Goal: Transaction & Acquisition: Purchase product/service

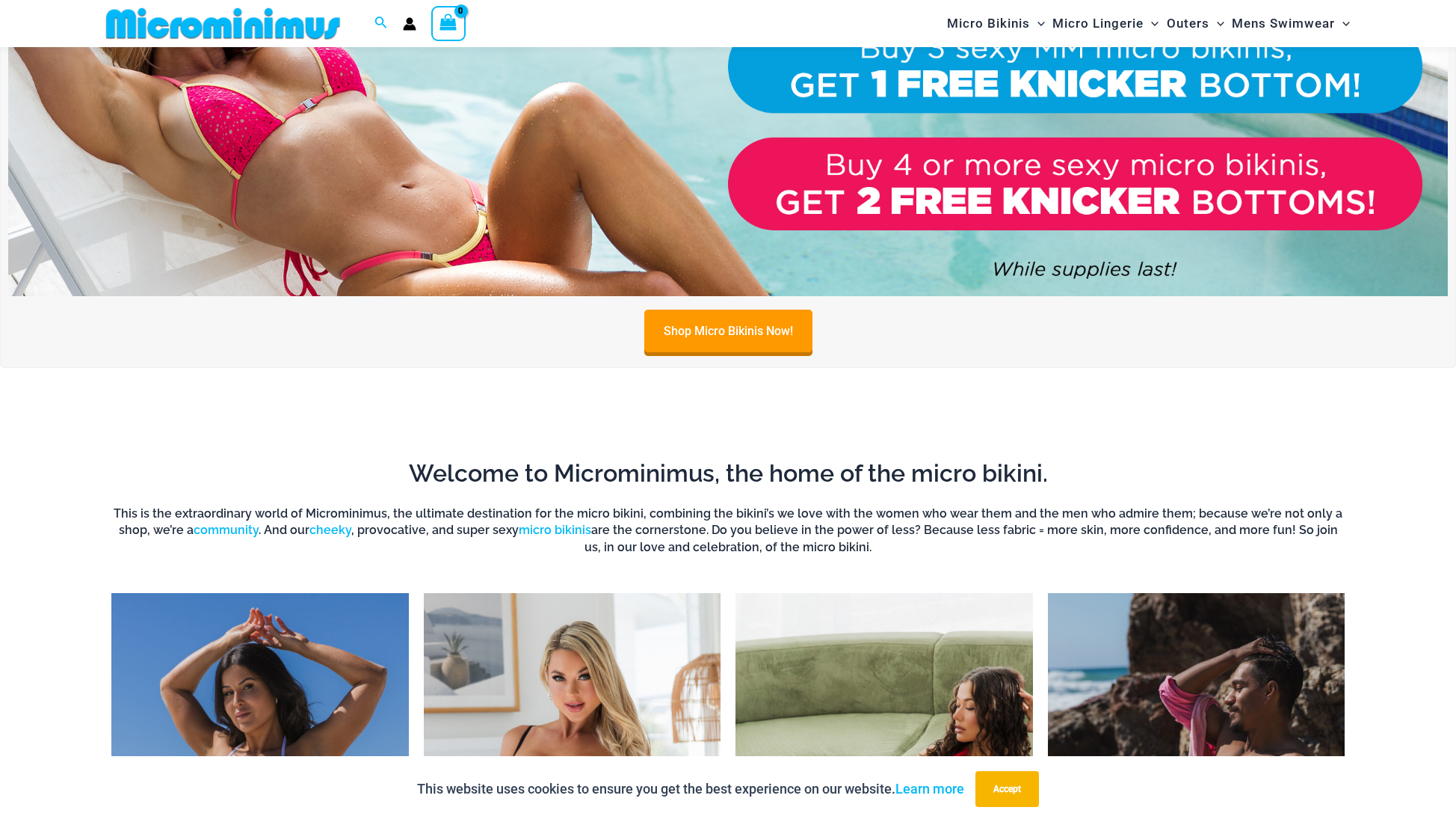
scroll to position [1110, 0]
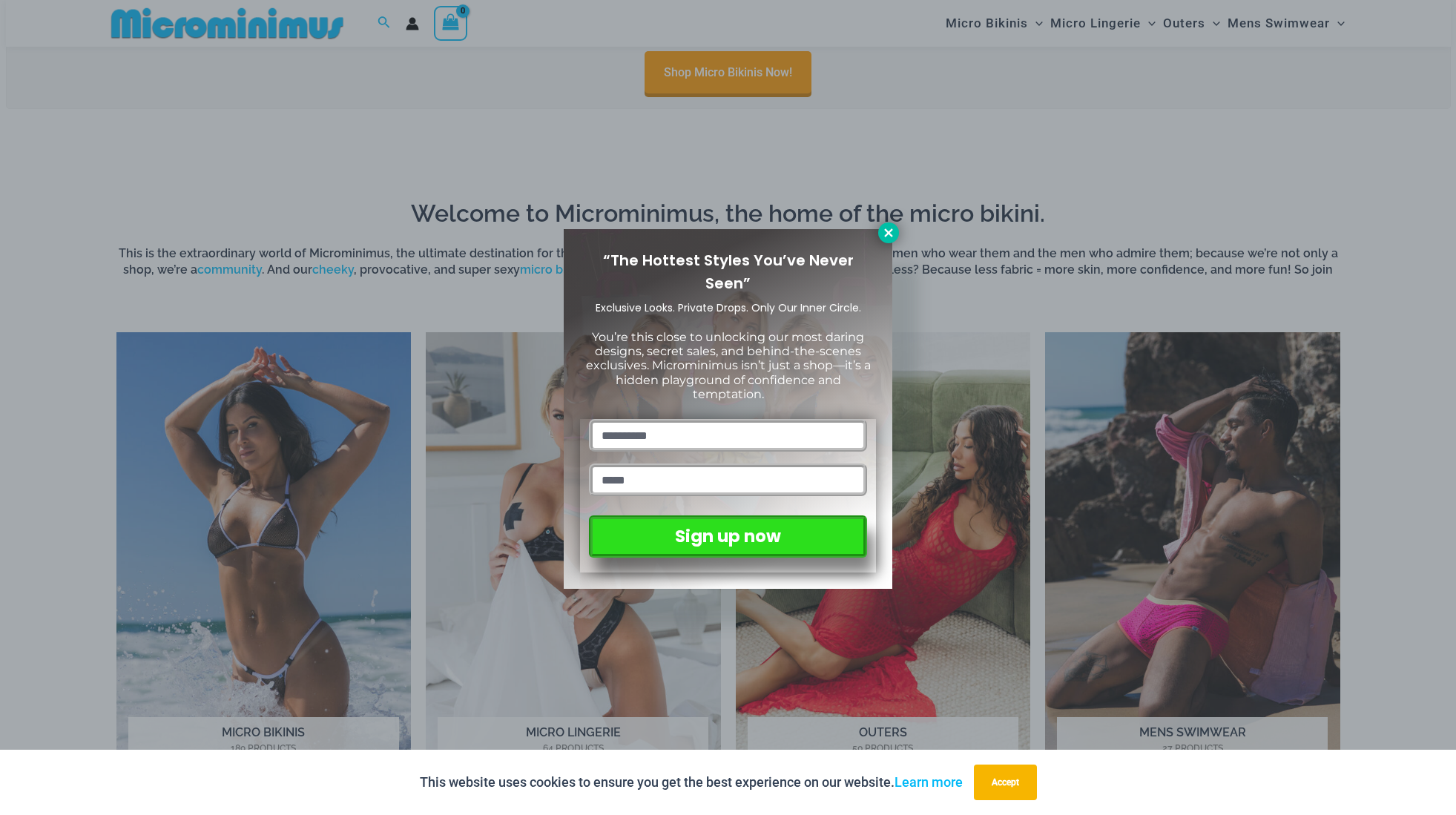
click at [888, 234] on icon at bounding box center [888, 233] width 13 height 13
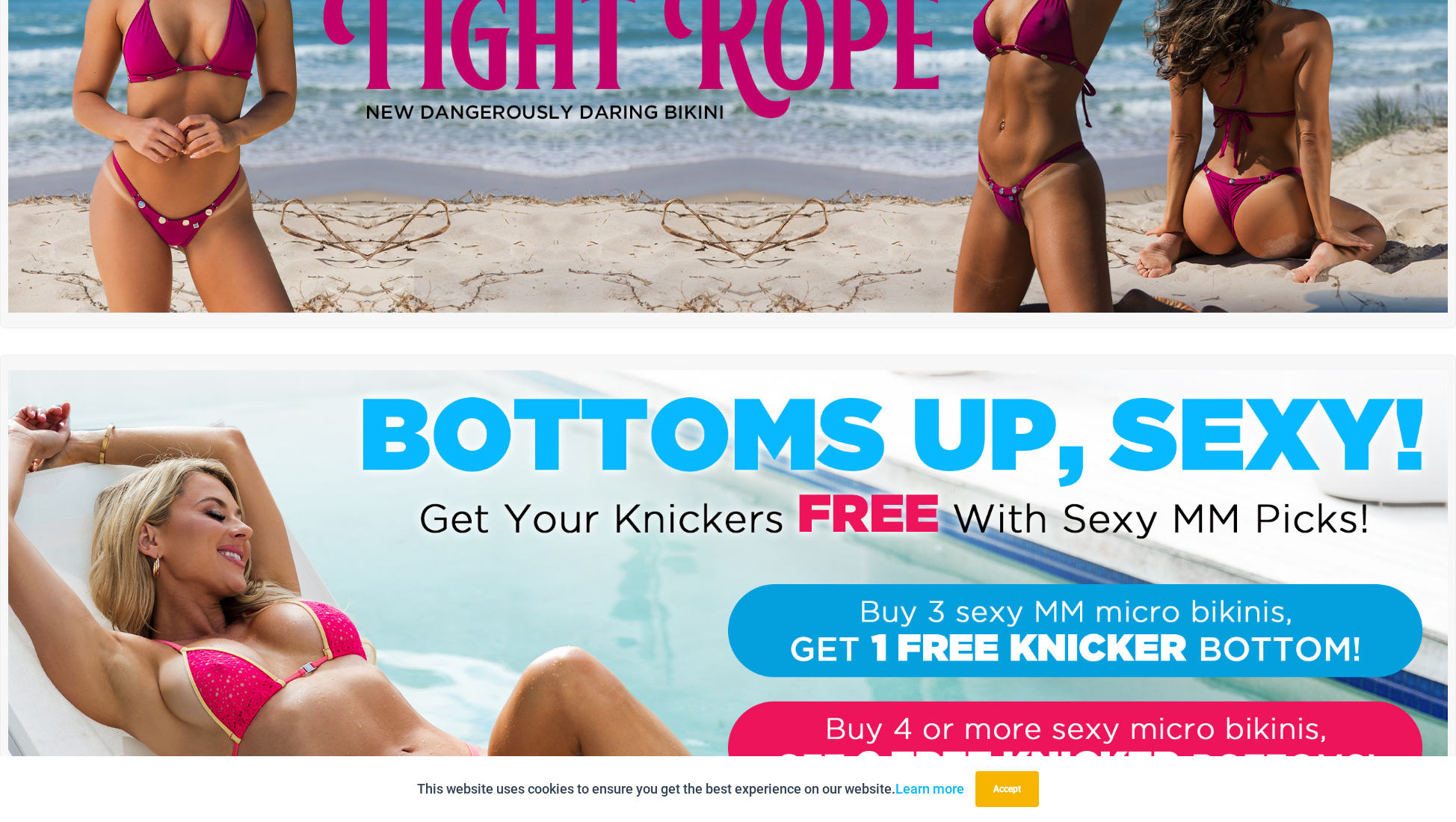
scroll to position [0, 0]
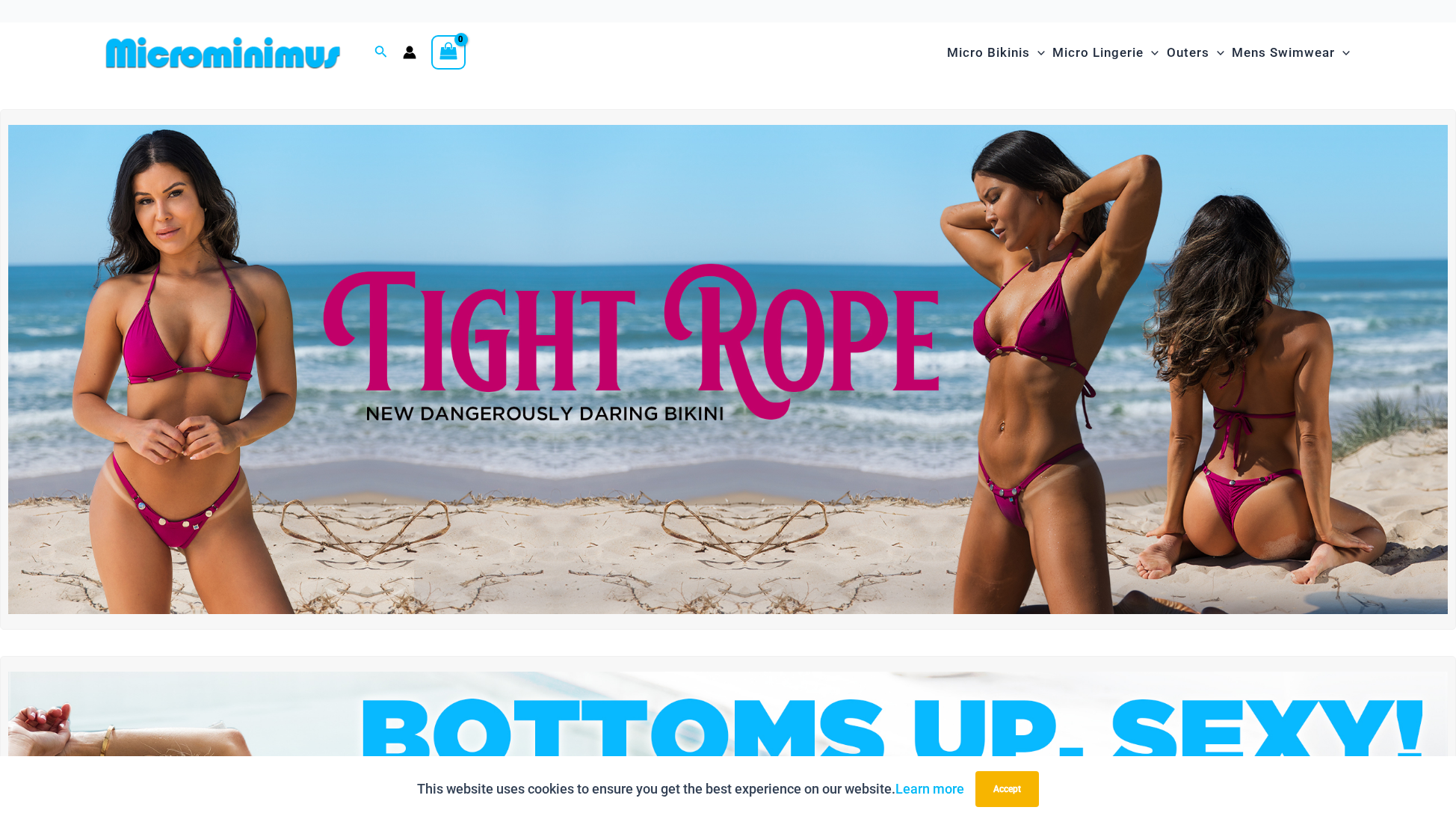
click at [743, 331] on img at bounding box center [728, 370] width 1440 height 490
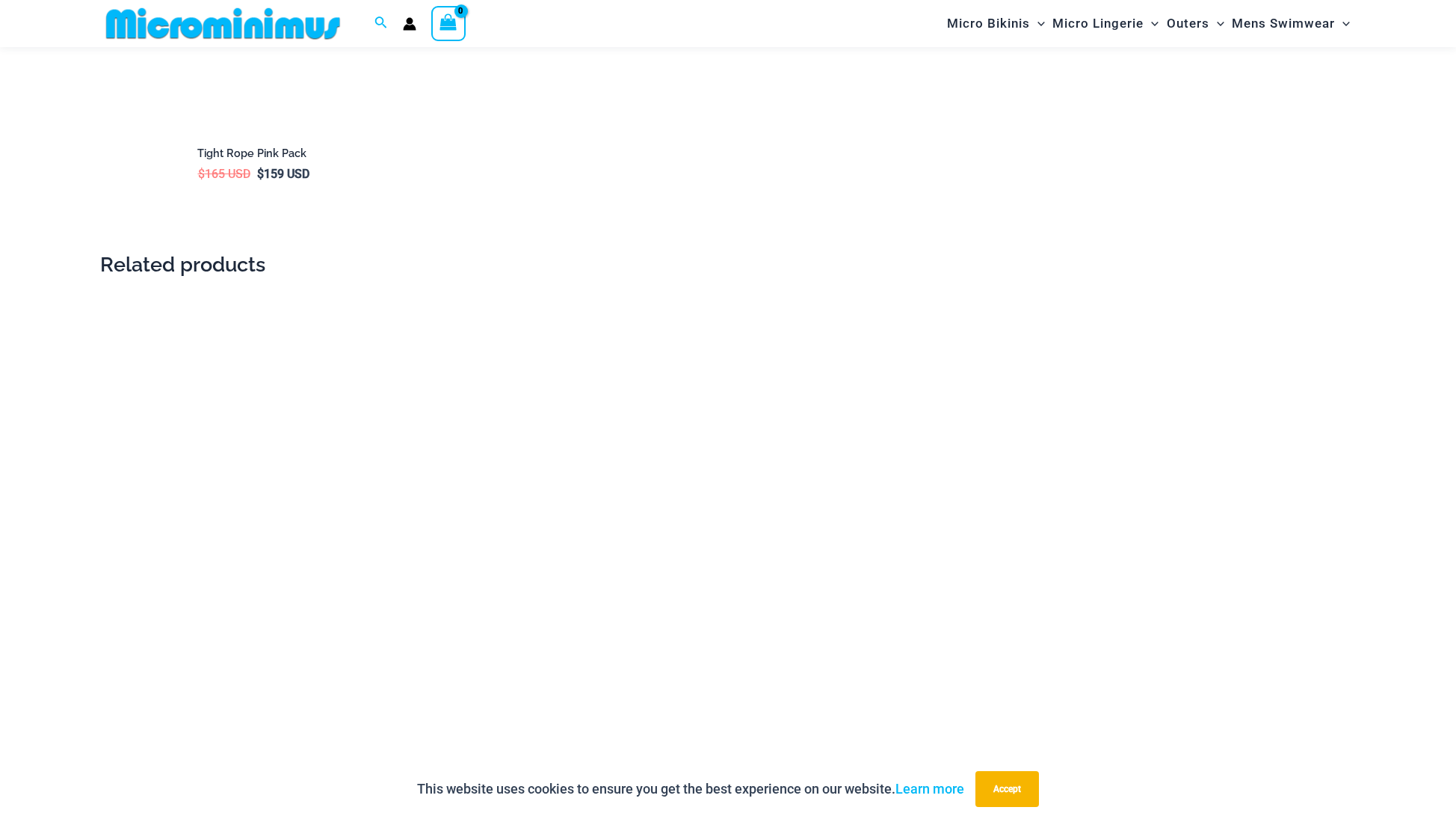
scroll to position [2692, 0]
